Goal: Information Seeking & Learning: Learn about a topic

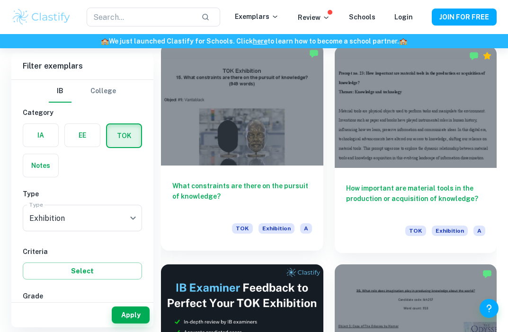
scroll to position [271, 0]
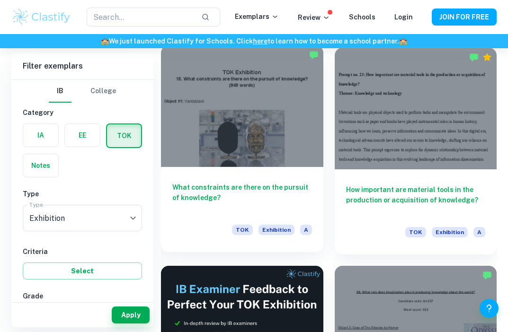
click at [279, 114] on div at bounding box center [242, 106] width 162 height 122
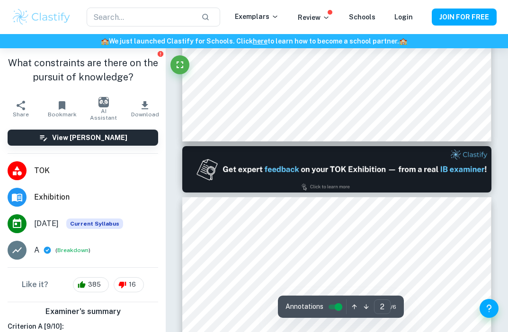
type input "1"
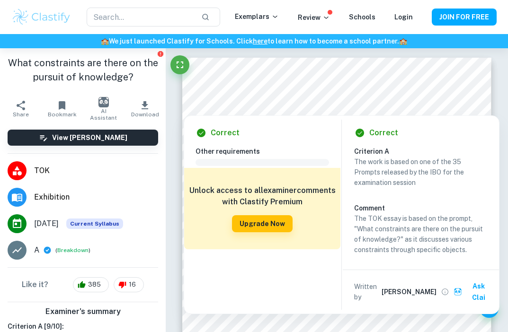
drag, startPoint x: 321, startPoint y: 124, endPoint x: 288, endPoint y: 111, distance: 35.7
click at [288, 111] on div "Correct Other requirements Comment Unlock access to all examiner comments with …" at bounding box center [342, 213] width 316 height 204
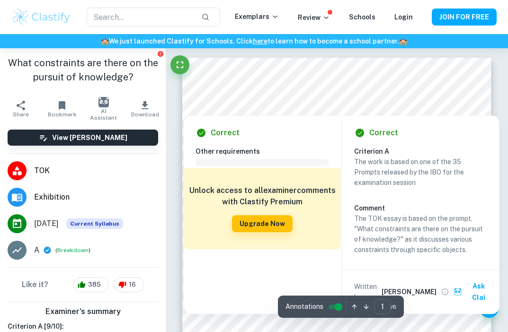
click at [375, 152] on h6 "Criterion A" at bounding box center [424, 151] width 141 height 10
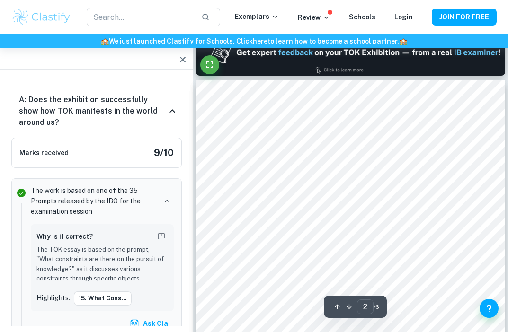
scroll to position [431, 0]
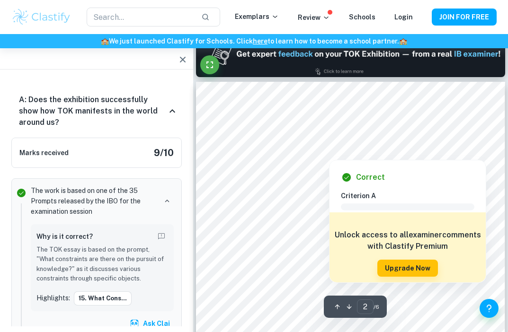
type input "1"
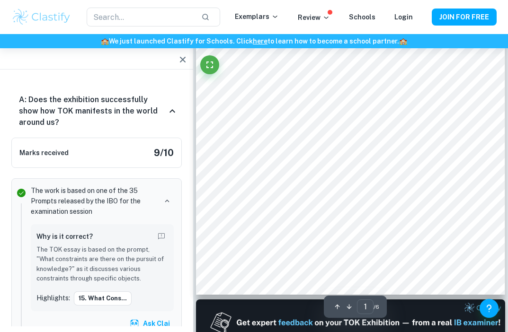
scroll to position [166, 0]
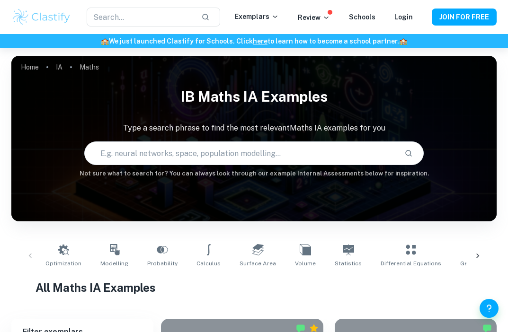
scroll to position [1718, 0]
